Goal: Navigation & Orientation: Find specific page/section

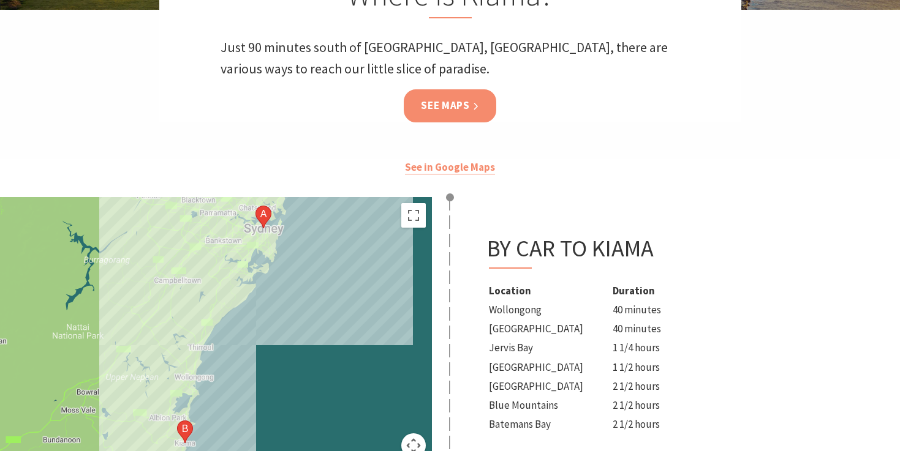
scroll to position [288, 0]
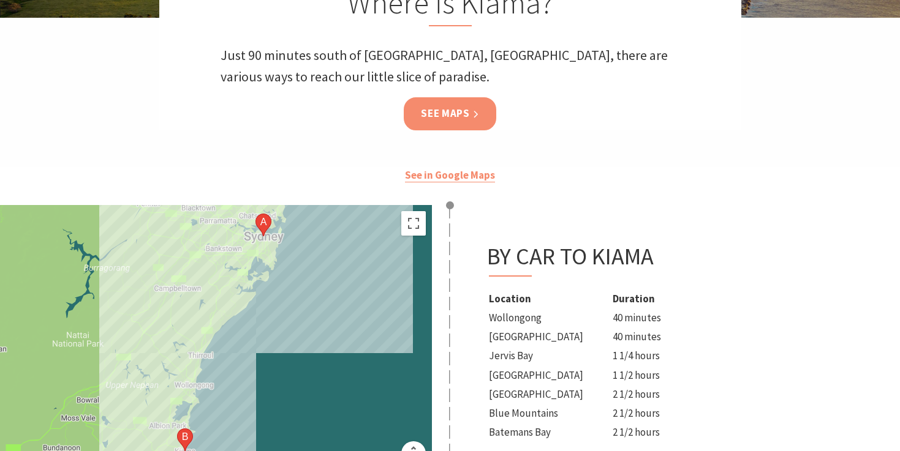
click at [444, 113] on link "See Maps" at bounding box center [450, 113] width 92 height 32
